Goal: Information Seeking & Learning: Learn about a topic

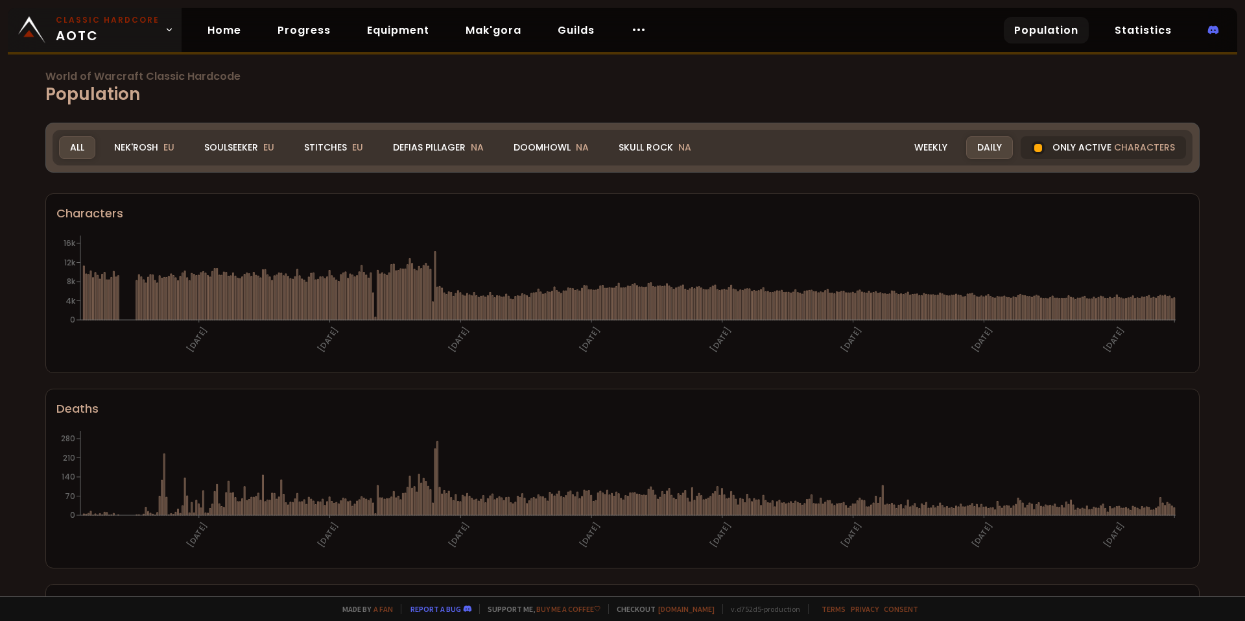
click at [151, 38] on span "Classic Hardcore AOTC" at bounding box center [108, 29] width 104 height 31
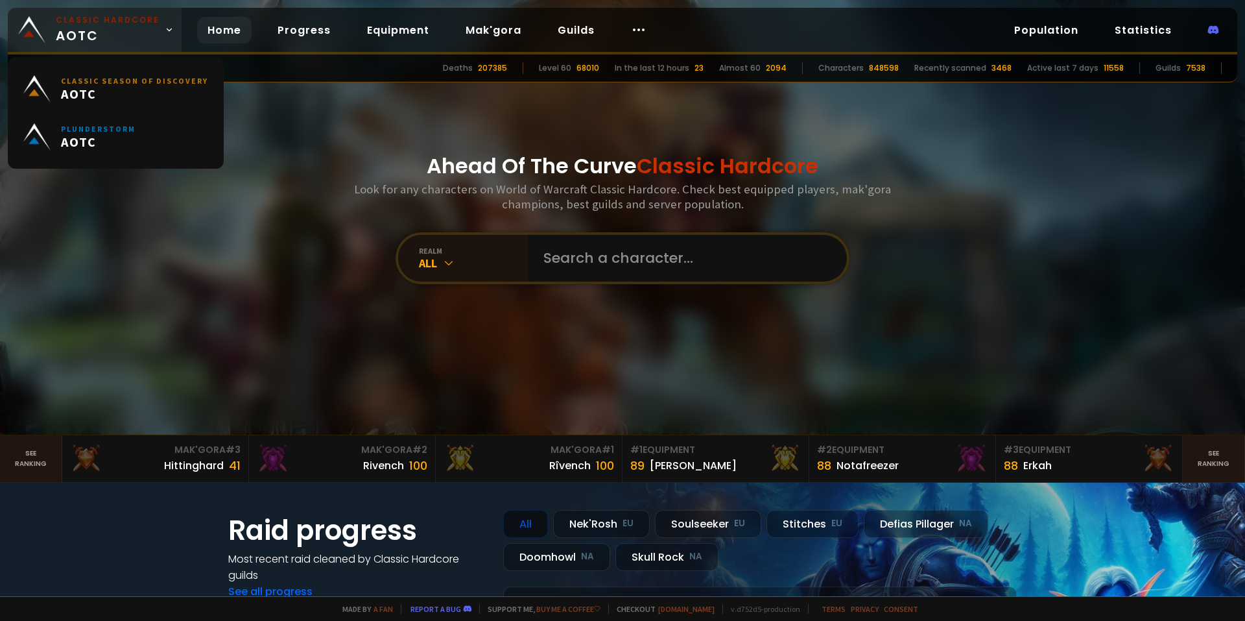
click at [151, 38] on span "Classic Hardcore AOTC" at bounding box center [108, 29] width 104 height 31
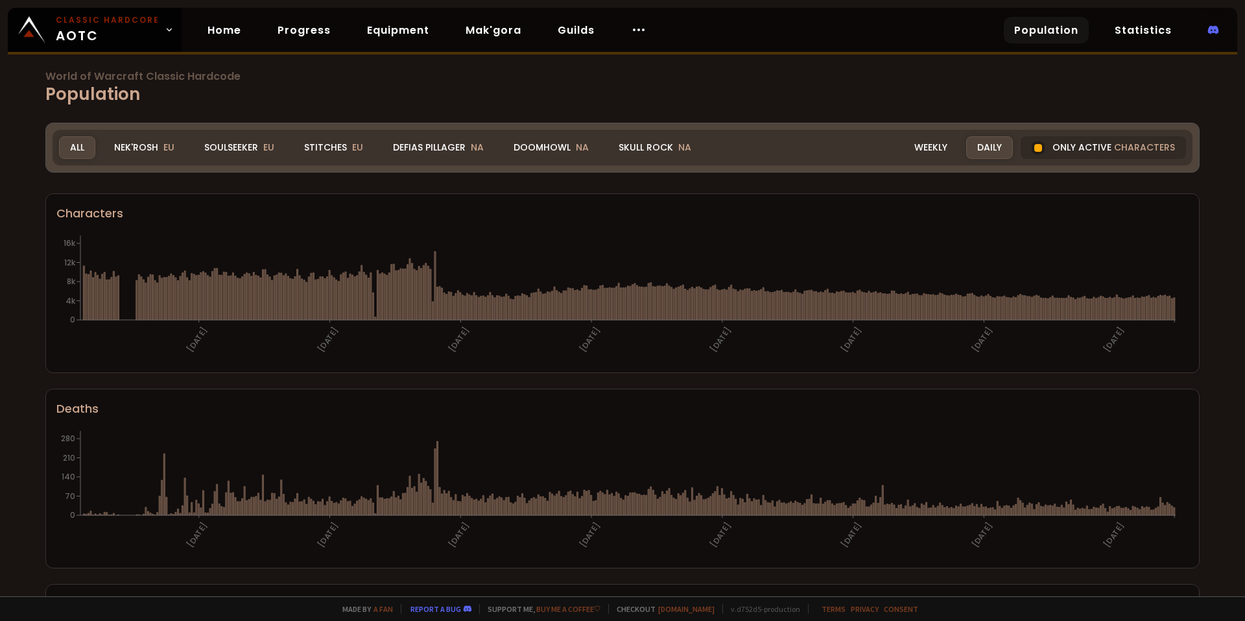
click at [197, 324] on icon "[DATE] [DATE] [DATE] [DATE] [DATE] [DATE] [DATE] [DATE] 0 4k 8k 12k 16k" at bounding box center [617, 297] width 1123 height 130
click at [126, 149] on div "Nek'Rosh EU" at bounding box center [144, 147] width 82 height 23
click at [260, 148] on div "Soulseeker EU" at bounding box center [239, 147] width 92 height 23
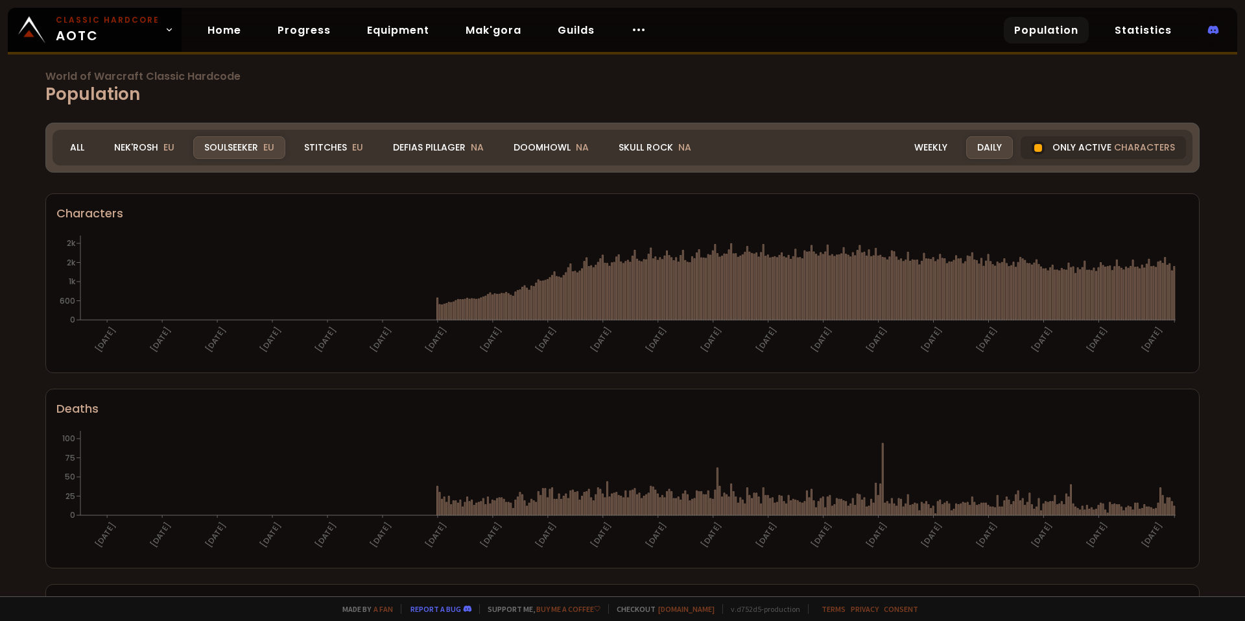
click at [403, 86] on h1 "World of Warcraft Classic Hardcode Population" at bounding box center [622, 89] width 1154 height 36
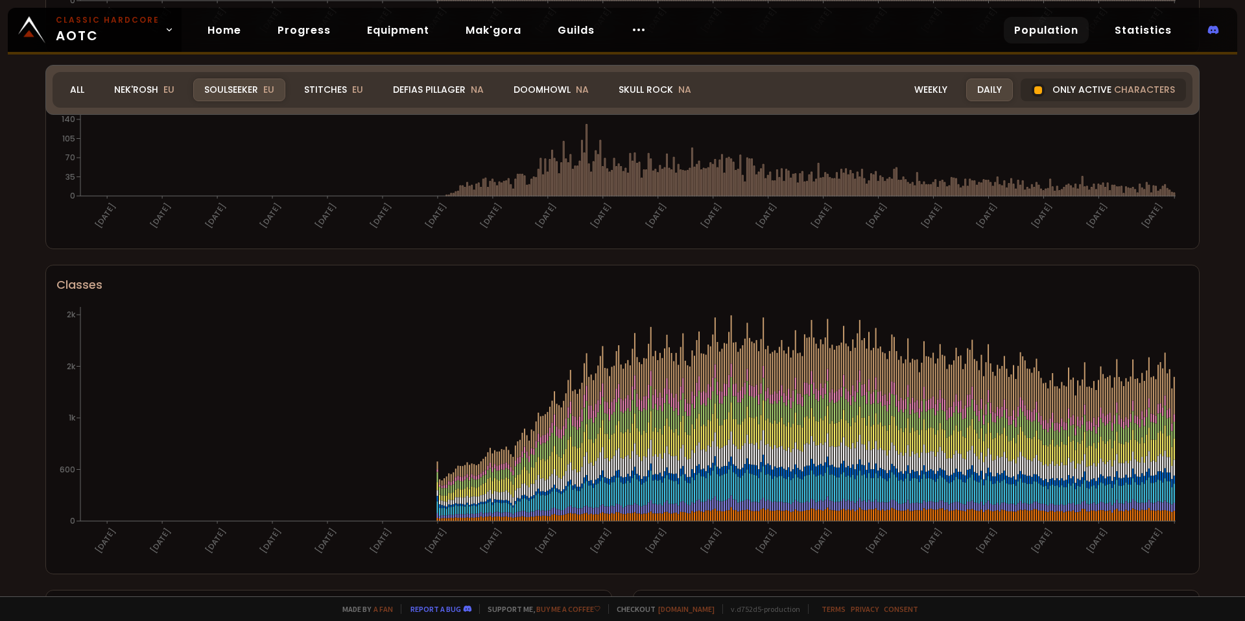
scroll to position [508, 0]
